Goal: Task Accomplishment & Management: Manage account settings

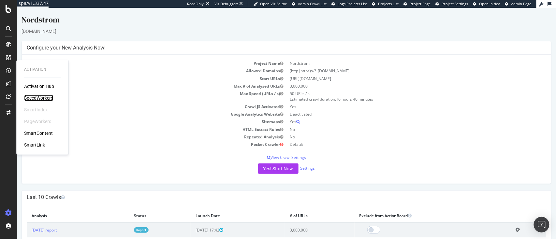
click at [31, 97] on div "SpeedWorkers" at bounding box center [38, 98] width 29 height 7
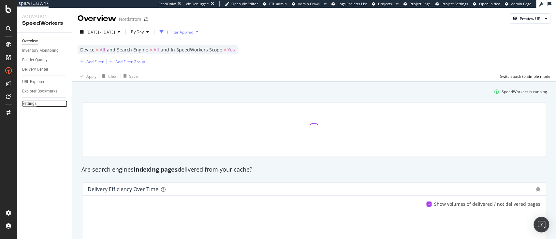
click at [33, 104] on div "Settings" at bounding box center [29, 103] width 14 height 7
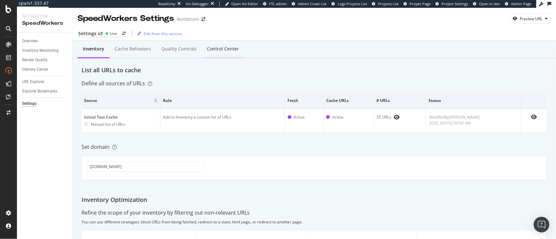
click at [209, 52] on div "Control Center" at bounding box center [223, 49] width 32 height 7
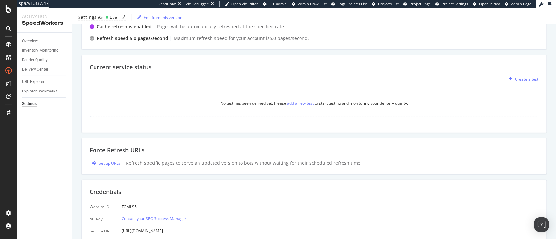
scroll to position [135, 0]
